Goal: Information Seeking & Learning: Learn about a topic

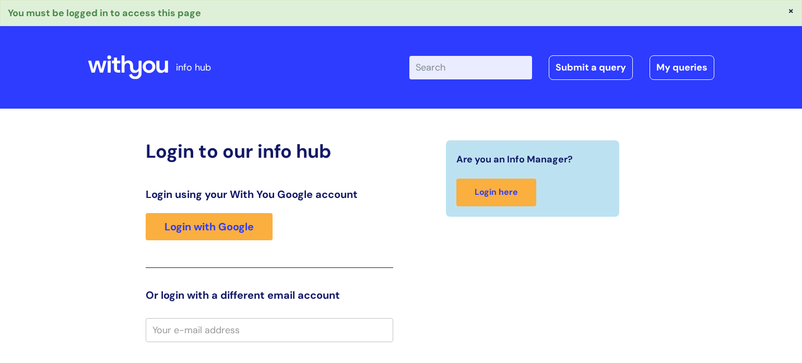
click at [330, 169] on div "Login to our info hub Login using your With You Google account Login with Googl…" at bounding box center [270, 350] width 248 height 421
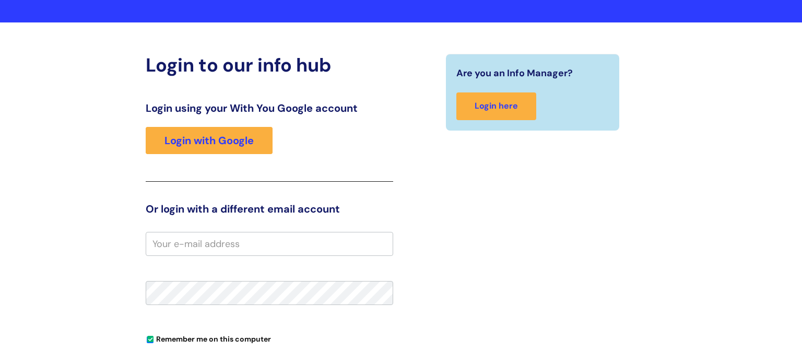
scroll to position [104, 0]
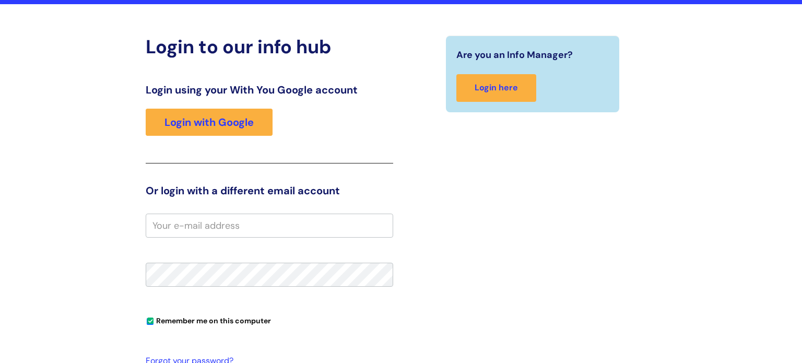
click at [288, 221] on input "email" at bounding box center [270, 226] width 248 height 24
type input "jessica.shanks@wearewithyou.org.uk"
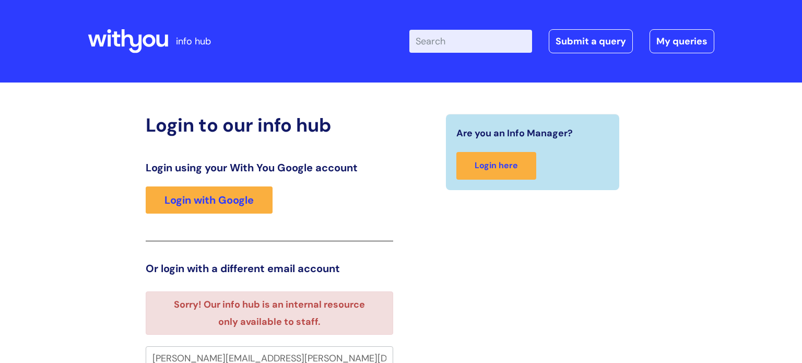
scroll to position [6, 0]
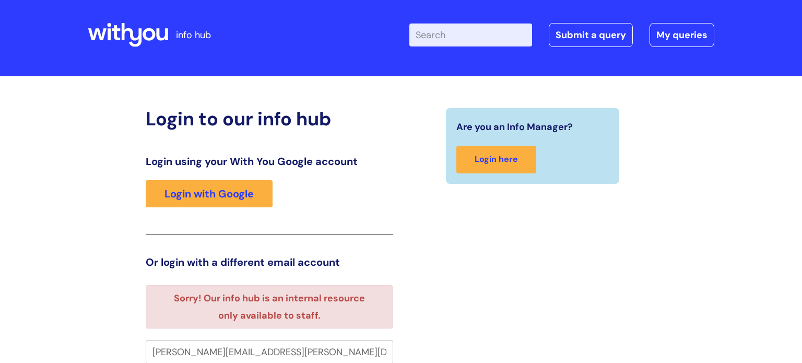
click at [497, 238] on div "Are you an Info Manager? Login here" at bounding box center [532, 346] width 263 height 476
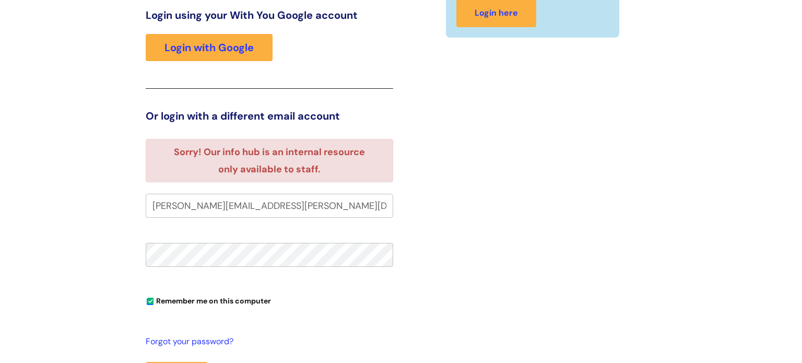
scroll to position [132, 0]
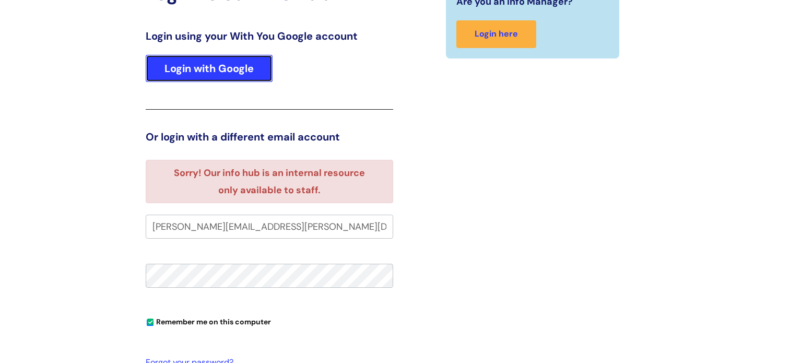
click at [196, 71] on link "Login with Google" at bounding box center [209, 68] width 127 height 27
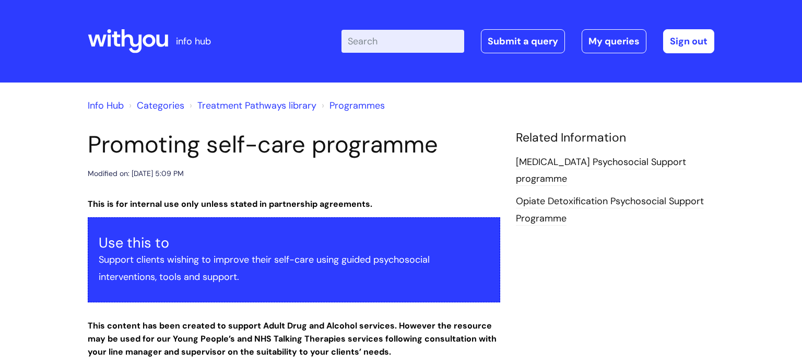
click at [474, 147] on h1 "Promoting self-care programme" at bounding box center [294, 145] width 413 height 28
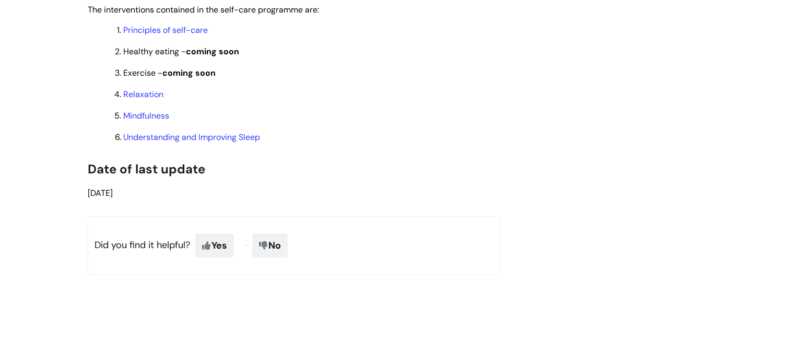
scroll to position [961, 0]
click at [193, 35] on link "Principles of self-care" at bounding box center [165, 29] width 85 height 11
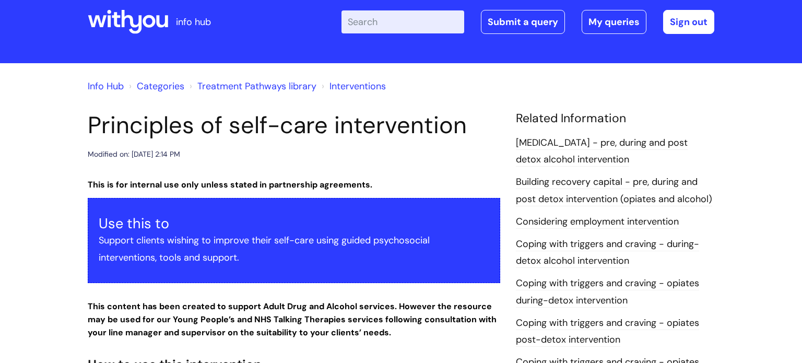
scroll to position [21, 0]
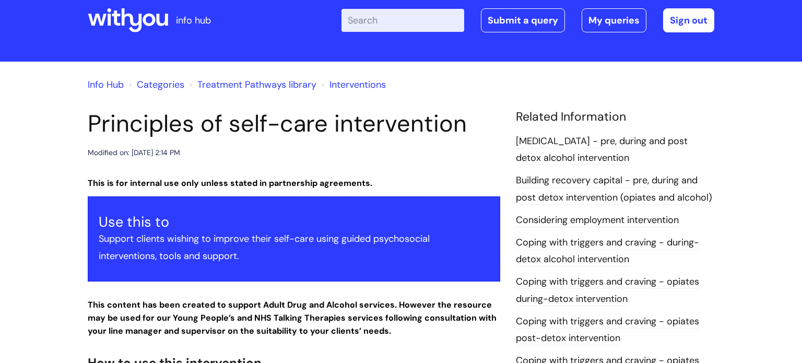
click at [658, 155] on link "Alcohol Withdrawal Syndrome - pre, during and post detox alcohol intervention" at bounding box center [602, 150] width 172 height 30
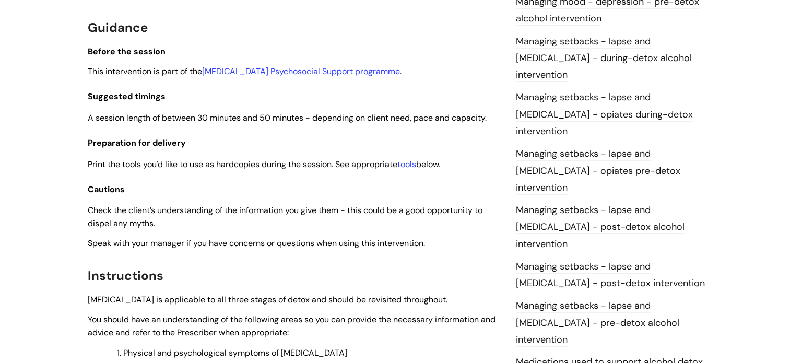
scroll to position [857, 0]
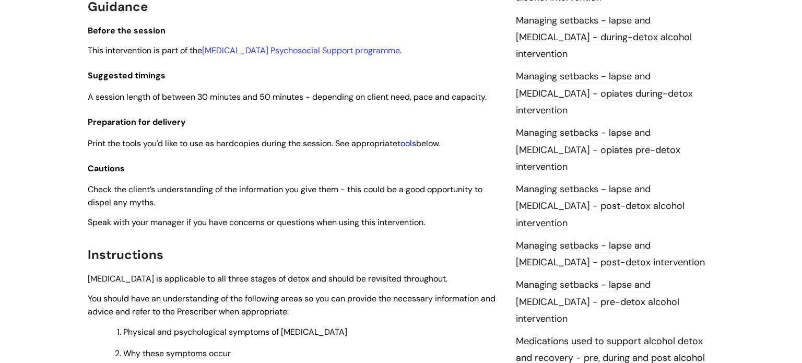
click at [416, 149] on link "tools" at bounding box center [406, 143] width 19 height 11
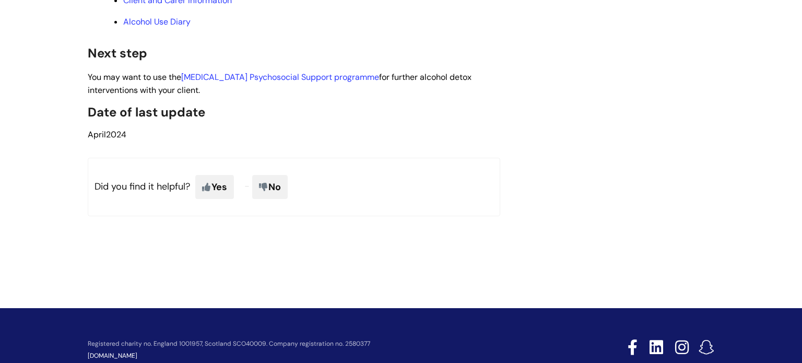
click at [324, 28] on p "Alcohol Use Diary" at bounding box center [311, 21] width 377 height 11
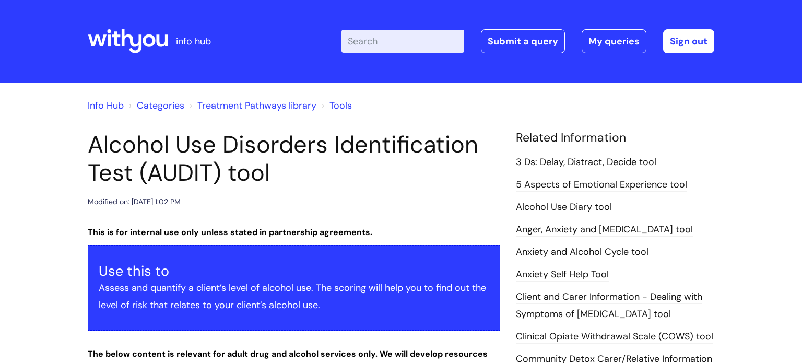
click at [371, 175] on h1 "Alcohol Use Disorders Identification Test (AUDIT) tool" at bounding box center [294, 159] width 413 height 56
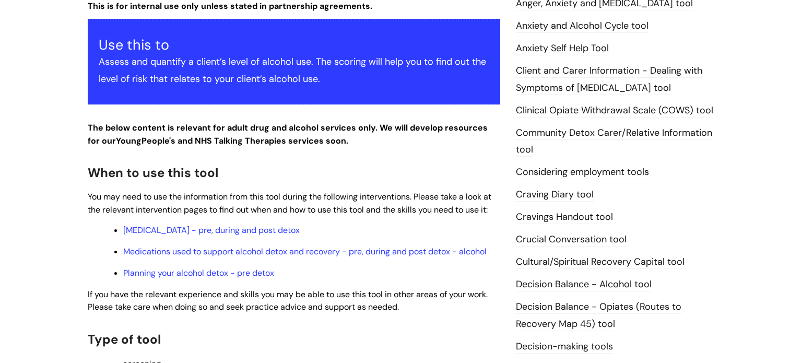
scroll to position [209, 0]
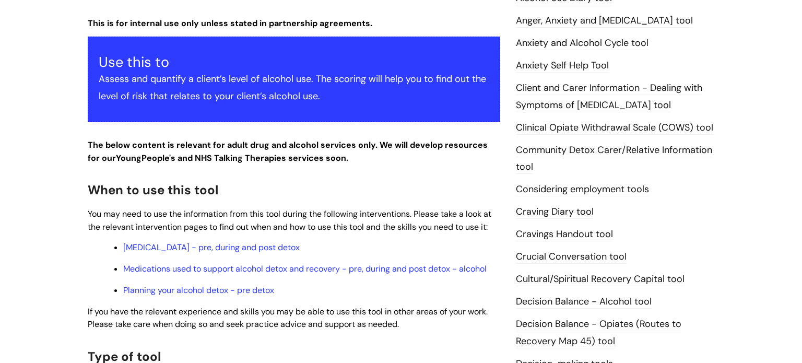
click at [293, 211] on span "You may need to use the information from this tool during the following interve…" at bounding box center [290, 220] width 404 height 24
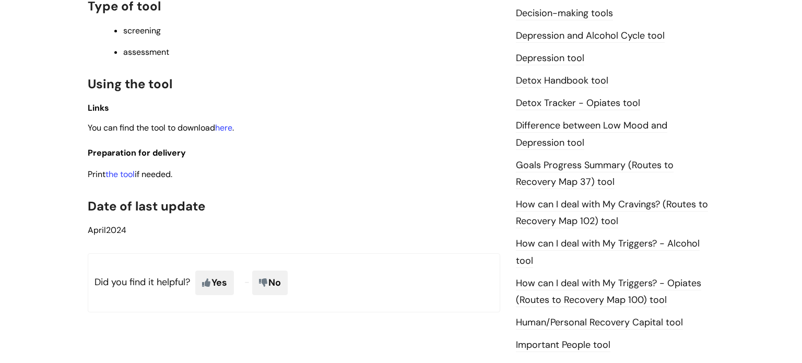
scroll to position [564, 0]
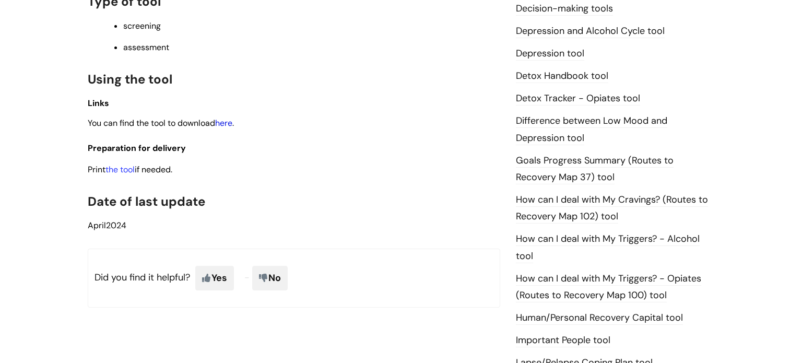
click at [231, 123] on link "here" at bounding box center [223, 123] width 17 height 11
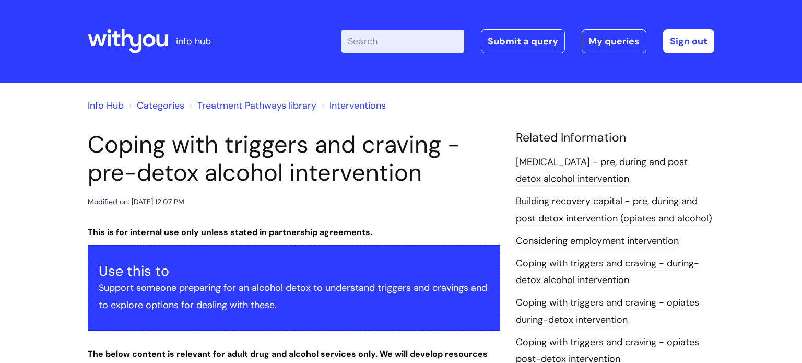
click at [414, 207] on div "Modified on: [DATE] 12:07 PM" at bounding box center [294, 201] width 413 height 13
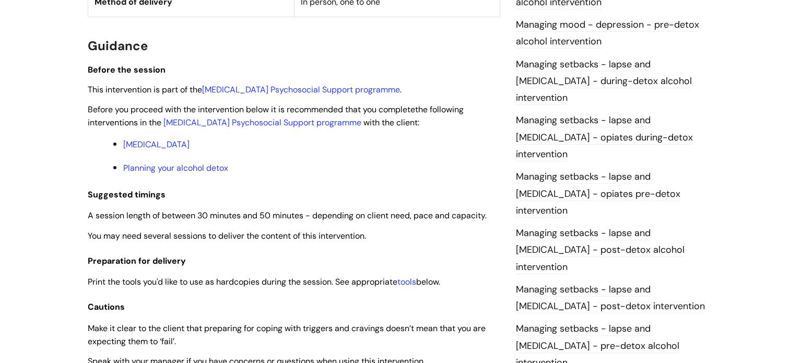
scroll to position [815, 0]
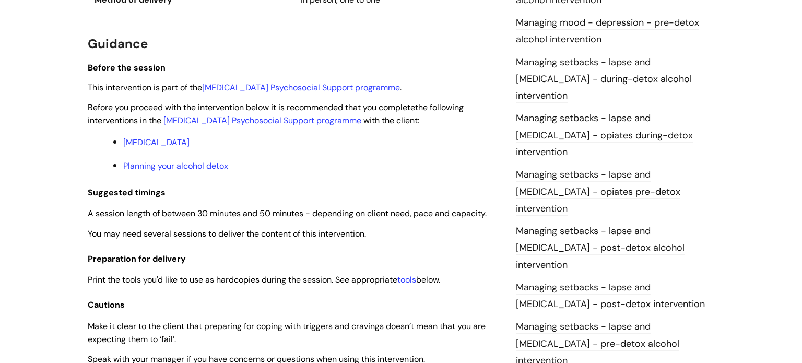
click at [381, 161] on p "Planning your alcohol detox" at bounding box center [311, 165] width 377 height 13
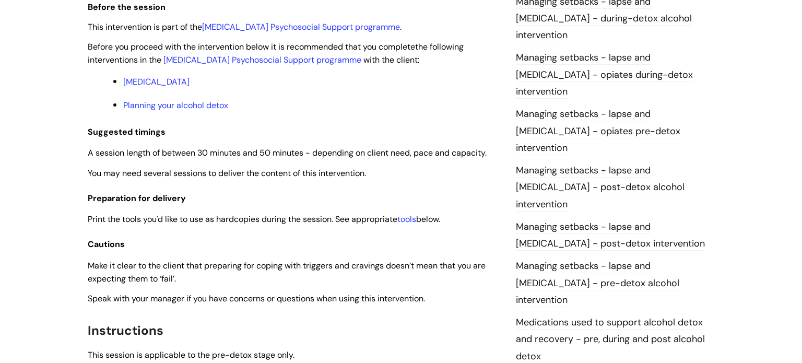
scroll to position [877, 0]
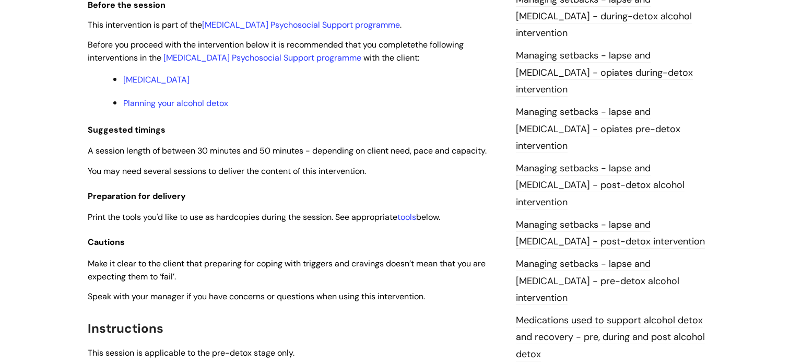
click at [337, 130] on h3 "Suggested timings" at bounding box center [294, 127] width 413 height 19
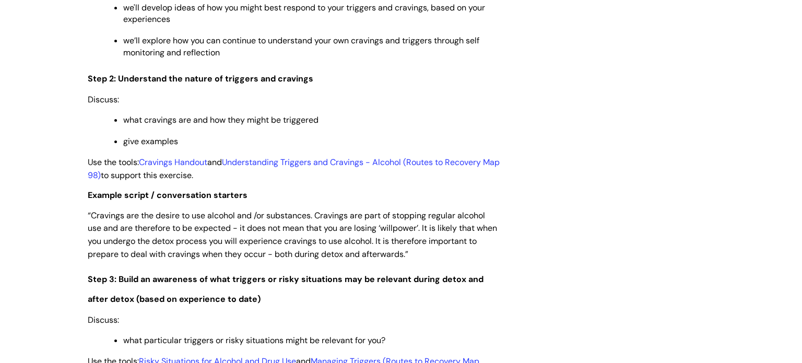
scroll to position [1358, 0]
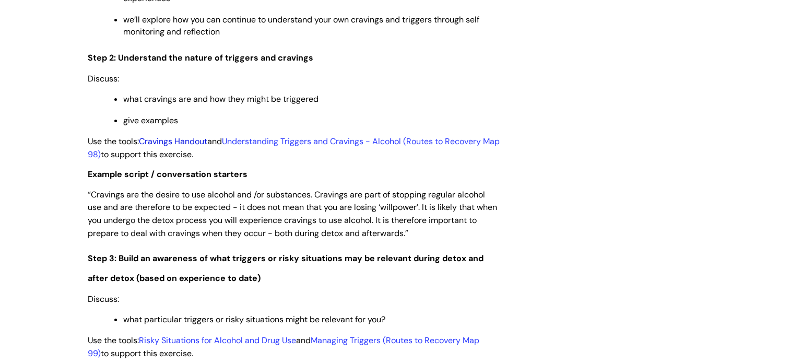
click at [203, 147] on link "Cravings Handout" at bounding box center [173, 141] width 68 height 11
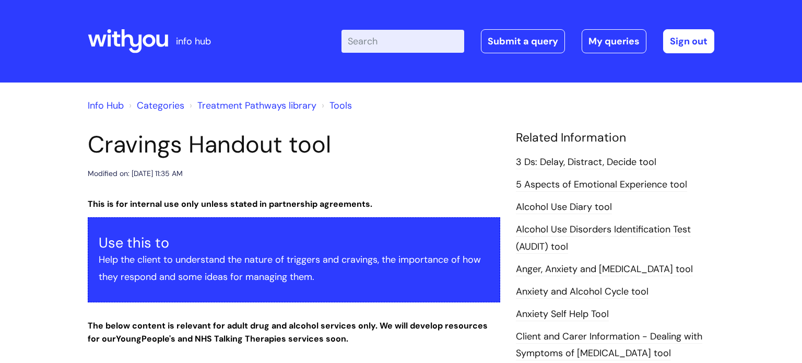
click at [483, 140] on h1 "Cravings Handout tool" at bounding box center [294, 145] width 413 height 28
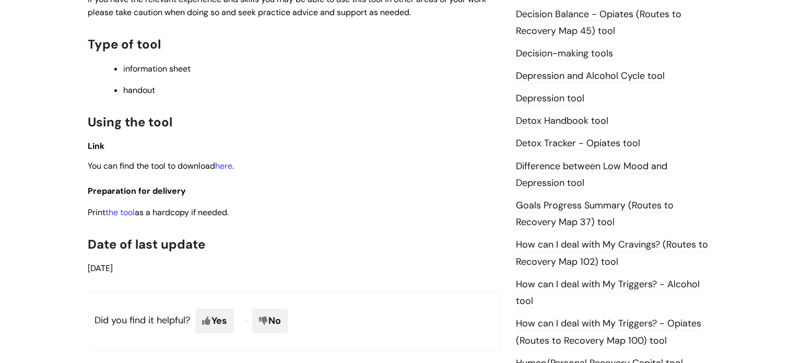
scroll to position [564, 0]
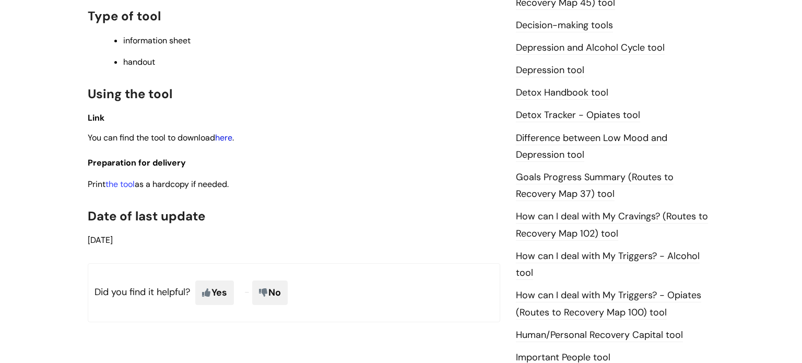
click at [222, 143] on link "here" at bounding box center [223, 137] width 17 height 11
click at [617, 119] on link "Detox Tracker - Opiates tool" at bounding box center [578, 116] width 124 height 14
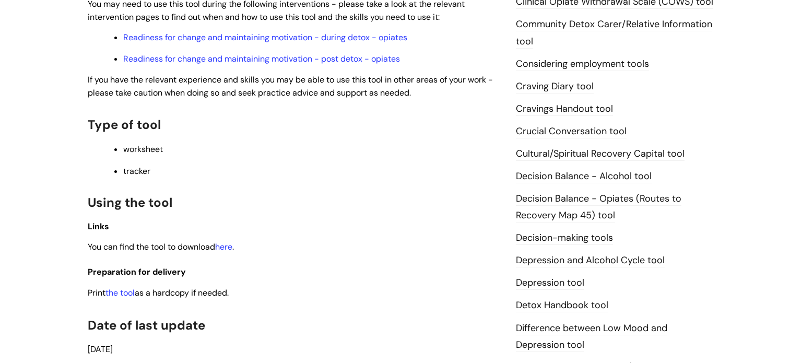
scroll to position [418, 0]
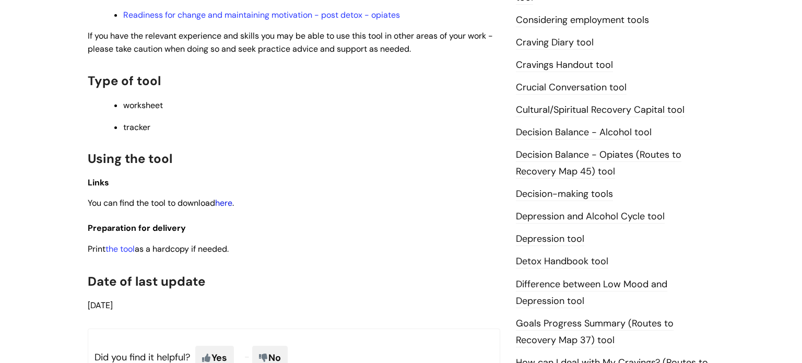
click at [223, 207] on link "here" at bounding box center [223, 202] width 17 height 11
click at [403, 106] on p "worksheet" at bounding box center [311, 105] width 377 height 11
click at [406, 241] on div "This is for internal use only unless stated in partnership agreements. Use this…" at bounding box center [294, 46] width 413 height 532
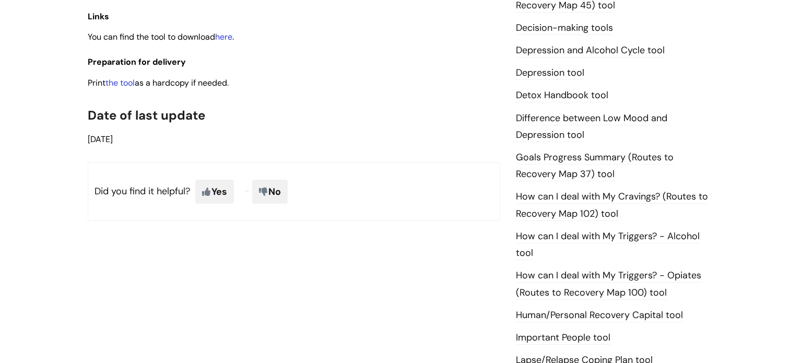
scroll to position [585, 0]
click at [609, 271] on link "How can I deal with My Triggers? - Opiates (Routes to Recovery Map 100) tool" at bounding box center [608, 283] width 185 height 30
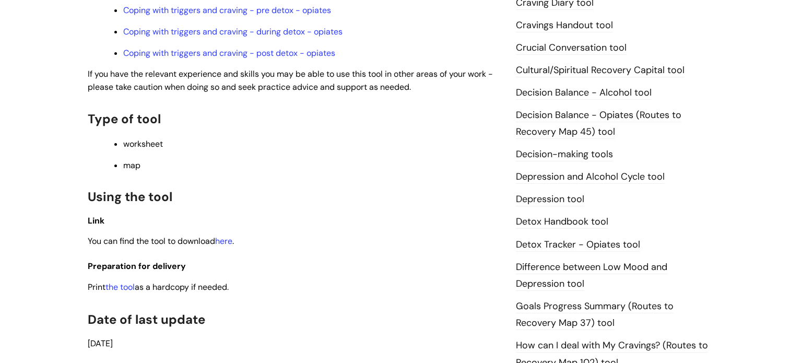
scroll to position [460, 0]
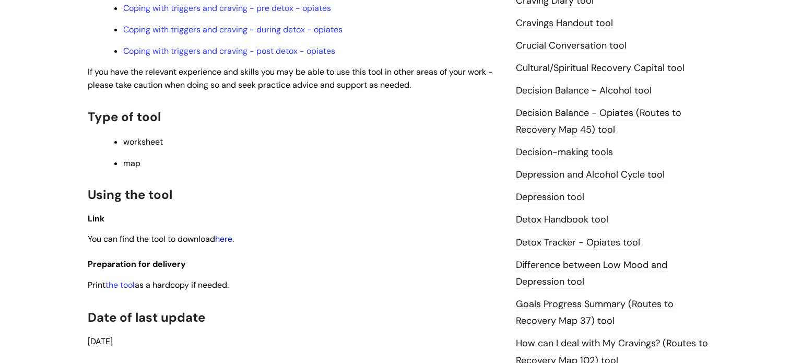
click at [231, 239] on link "here" at bounding box center [223, 238] width 17 height 11
